Goal: Check status: Check status

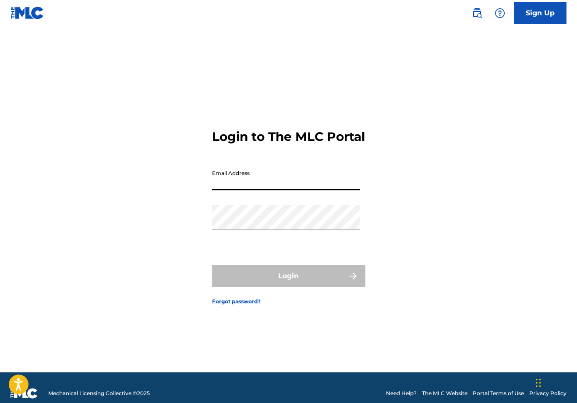
type input "[EMAIL_ADDRESS][DOMAIN_NAME]"
click at [288, 284] on button "Login" at bounding box center [288, 276] width 153 height 22
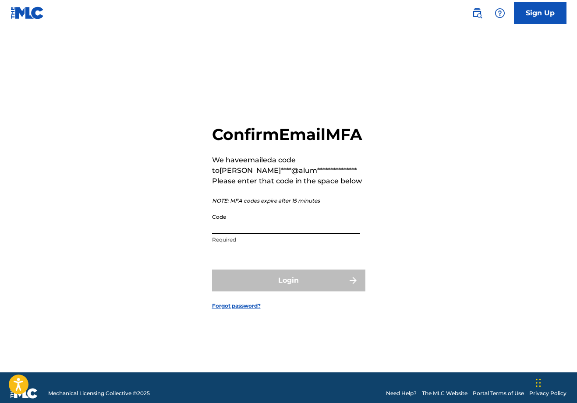
click at [255, 234] on input "Code" at bounding box center [286, 221] width 148 height 25
click at [242, 234] on input "Code" at bounding box center [286, 221] width 148 height 25
paste input "266658"
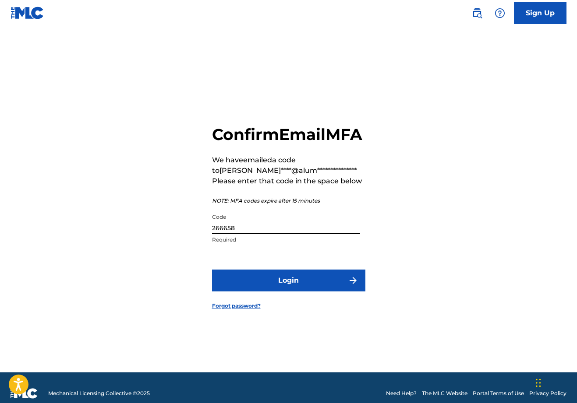
type input "266658"
click at [273, 284] on button "Login" at bounding box center [288, 281] width 153 height 22
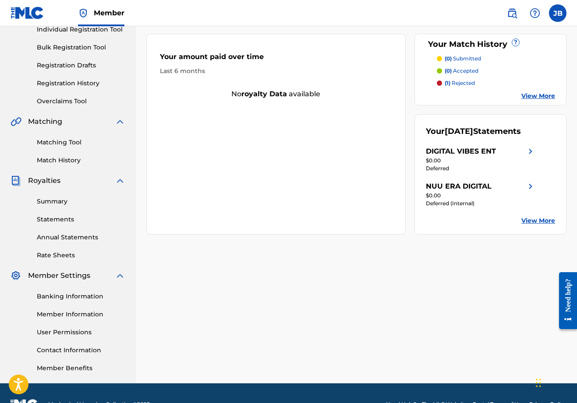
scroll to position [121, 0]
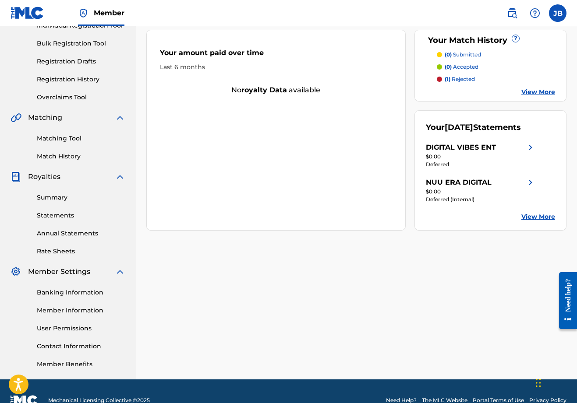
click at [68, 81] on link "Registration History" at bounding box center [81, 79] width 88 height 9
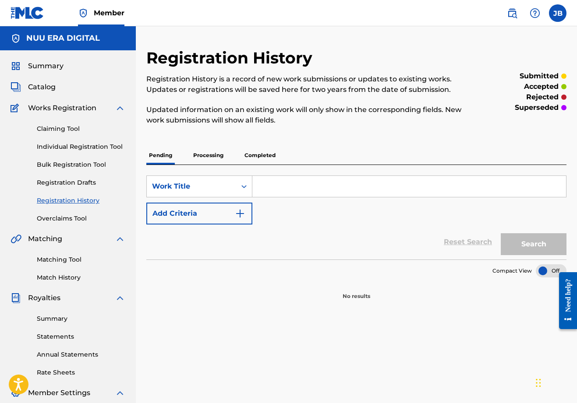
scroll to position [7, 0]
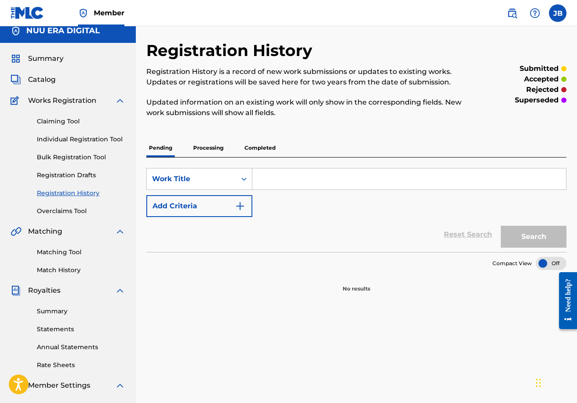
click at [208, 148] on p "Processing" at bounding box center [207, 148] width 35 height 18
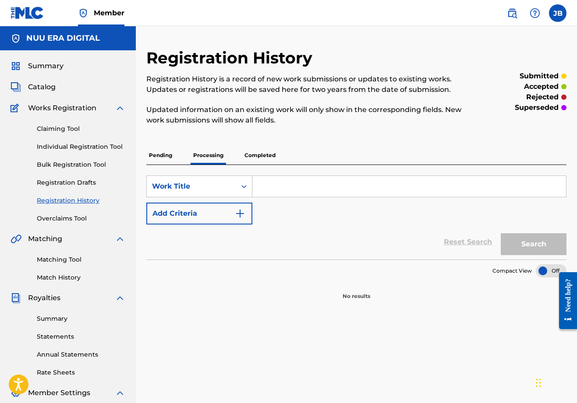
click at [242, 161] on p "Completed" at bounding box center [260, 155] width 36 height 18
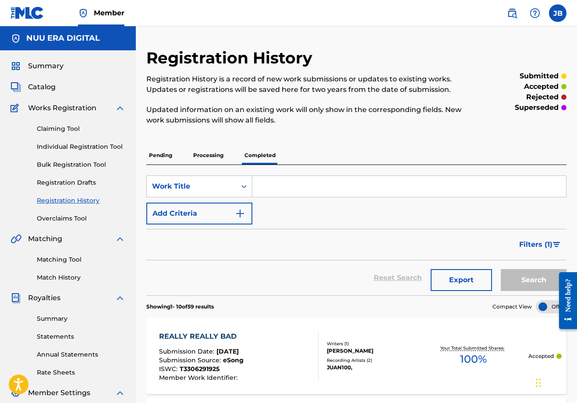
click at [212, 159] on p "Processing" at bounding box center [207, 155] width 35 height 18
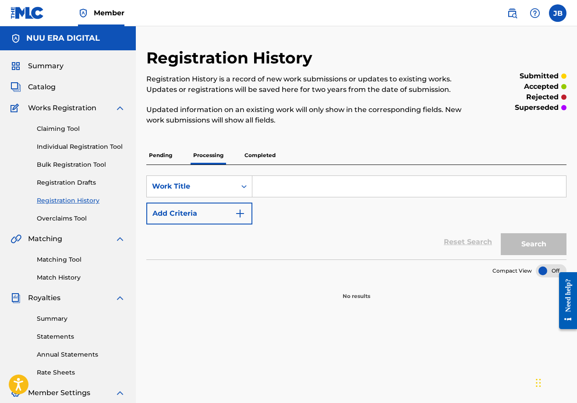
click at [172, 160] on p "Pending" at bounding box center [160, 155] width 28 height 18
